Goal: Information Seeking & Learning: Find specific fact

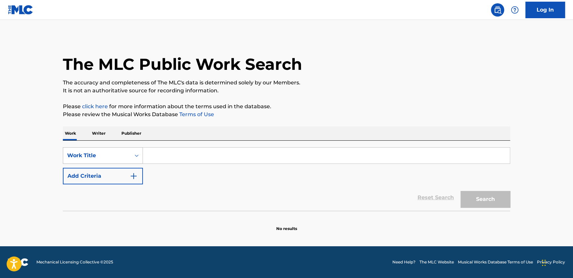
drag, startPoint x: 102, startPoint y: 155, endPoint x: 89, endPoint y: 158, distance: 12.9
click at [102, 155] on div "Work Title" at bounding box center [97, 156] width 60 height 8
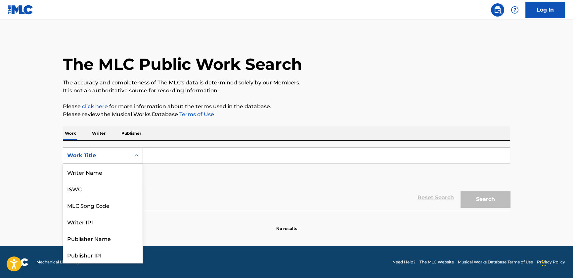
scroll to position [33, 0]
click at [93, 178] on div "MLC Song Code" at bounding box center [102, 172] width 79 height 17
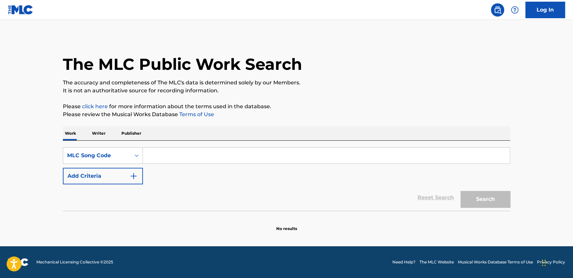
click at [166, 159] on input "Search Form" at bounding box center [326, 156] width 367 height 16
paste input "BE2AAB"
type input "BE2AAB"
click at [497, 202] on button "Search" at bounding box center [486, 199] width 50 height 17
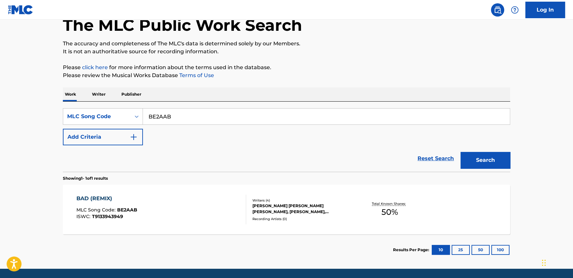
scroll to position [61, 0]
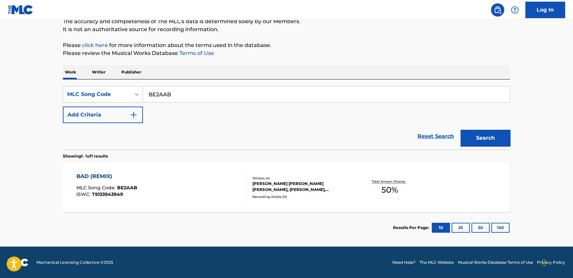
click at [171, 182] on div "BAD (REMIX) MLC Song Code : BE2AAB ISWC : T9133943949" at bounding box center [161, 187] width 170 height 30
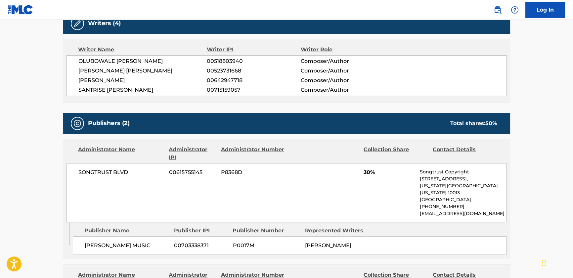
scroll to position [211, 0]
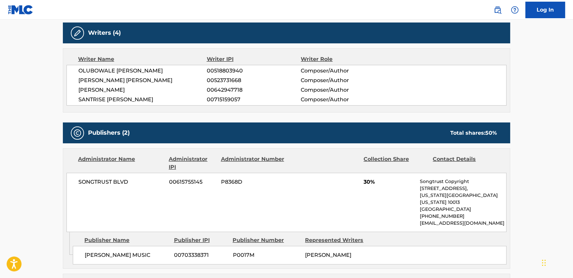
drag, startPoint x: 298, startPoint y: 142, endPoint x: 299, endPoint y: 146, distance: 3.7
click at [298, 142] on div "Publishers (2) Total shares: 50 %" at bounding box center [287, 132] width 448 height 21
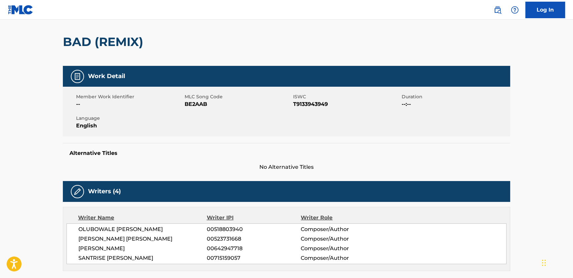
scroll to position [150, 0]
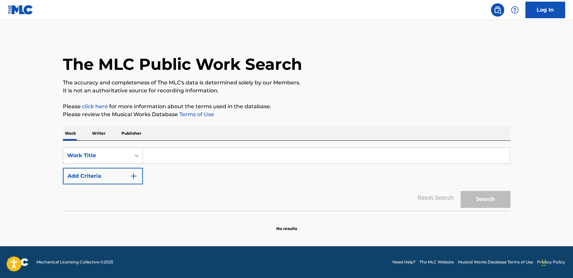
click at [184, 151] on input "Search Form" at bounding box center [326, 156] width 367 height 16
type input "B9970R"
click at [79, 159] on div "Work Title" at bounding box center [97, 156] width 60 height 8
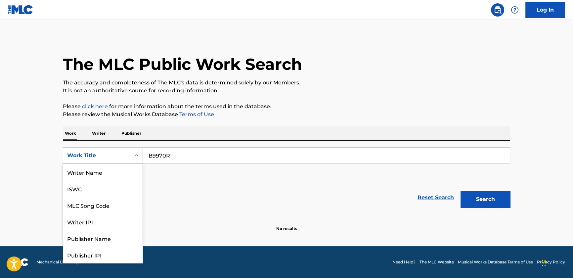
scroll to position [33, 0]
click at [108, 173] on div "MLC Song Code" at bounding box center [102, 172] width 79 height 17
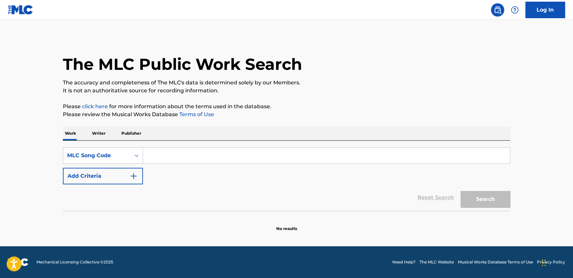
click at [210, 158] on input "Search Form" at bounding box center [326, 156] width 367 height 16
type input "B9970R"
click at [494, 204] on button "Search" at bounding box center [486, 199] width 50 height 17
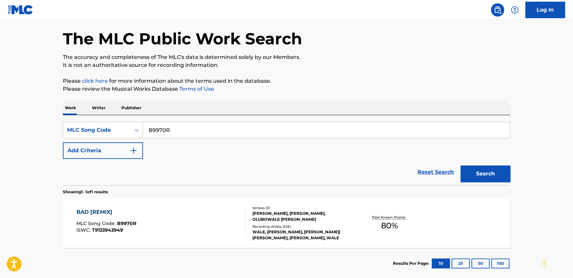
scroll to position [61, 0]
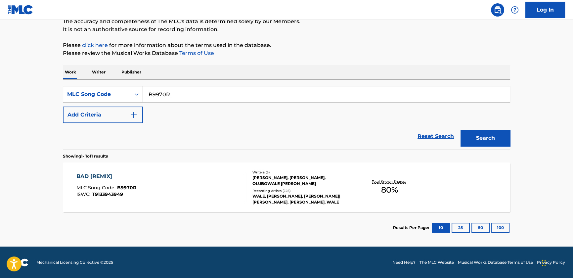
click at [257, 187] on div "[PERSON_NAME], [PERSON_NAME], OLUBOWALE [PERSON_NAME]" at bounding box center [303, 181] width 100 height 12
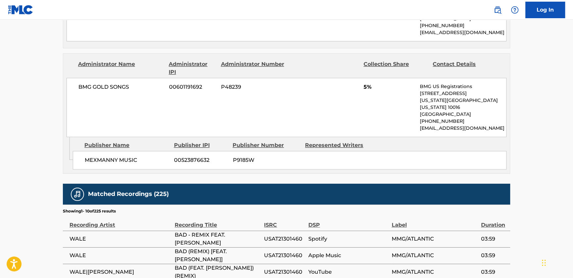
scroll to position [812, 0]
